Goal: Task Accomplishment & Management: Manage account settings

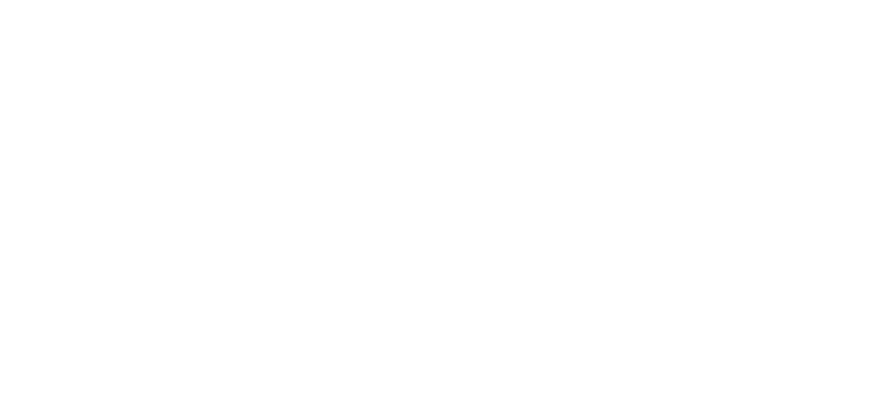
click at [776, 191] on html "Back Home Back Home  Logout Upgrade your Subscription [DATE] Get even more of …" at bounding box center [441, 209] width 882 height 418
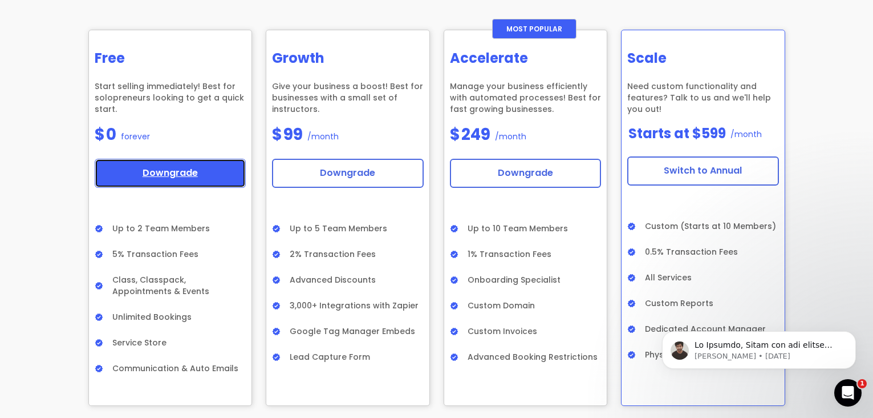
click at [186, 175] on link "Downgrade" at bounding box center [171, 173] width 152 height 29
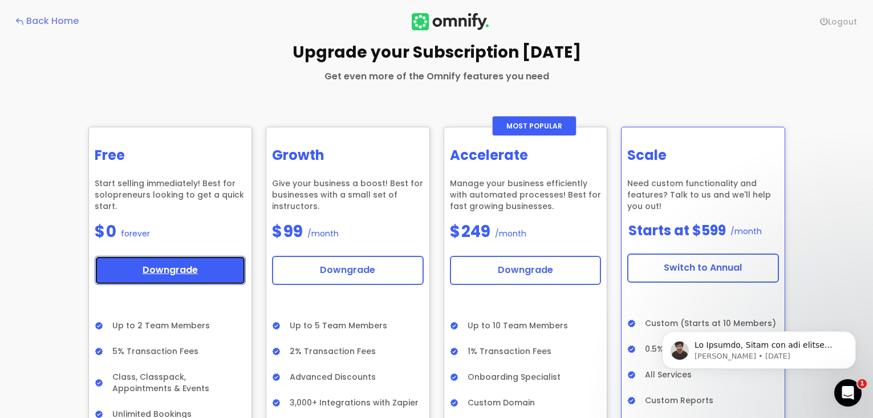
click at [162, 260] on link "Downgrade" at bounding box center [171, 270] width 152 height 29
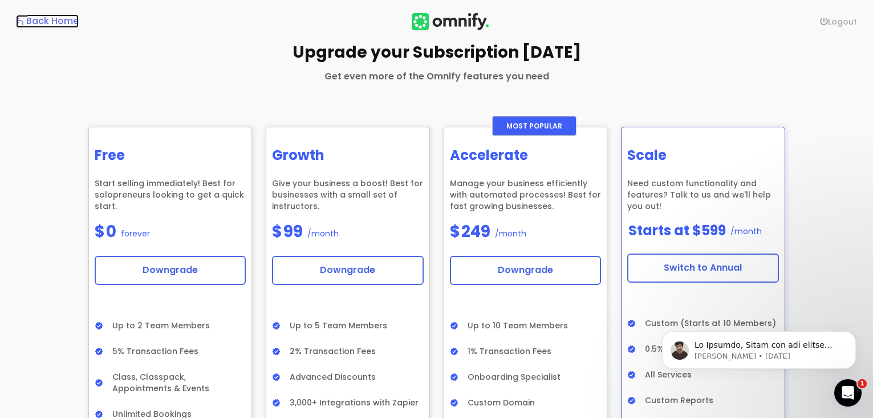
click at [43, 23] on div "Back Home" at bounding box center [52, 21] width 52 height 13
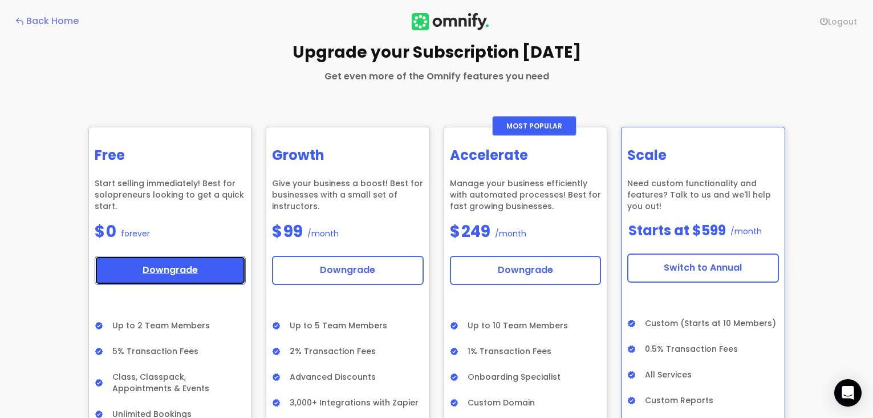
click at [160, 260] on link "Downgrade" at bounding box center [171, 270] width 152 height 29
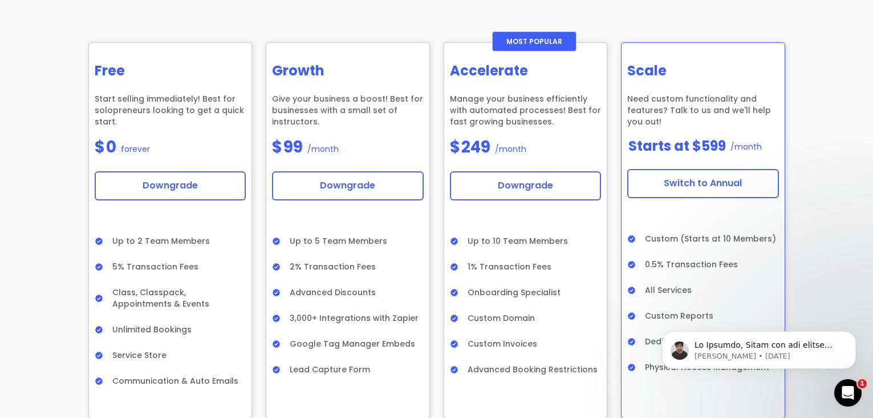
scroll to position [85, 0]
click at [759, 343] on p "message notification from Vignesh, 12w ago. Hi Dimitry, Thank you for taking th…" at bounding box center [768, 344] width 147 height 11
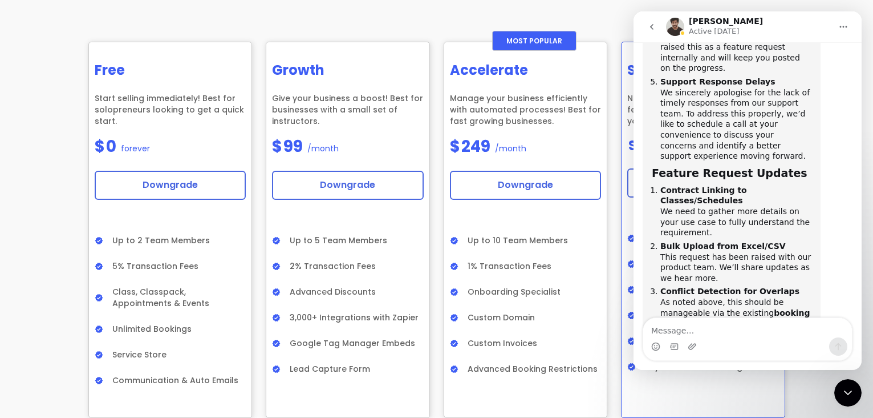
scroll to position [2036, 0]
